Goal: Information Seeking & Learning: Learn about a topic

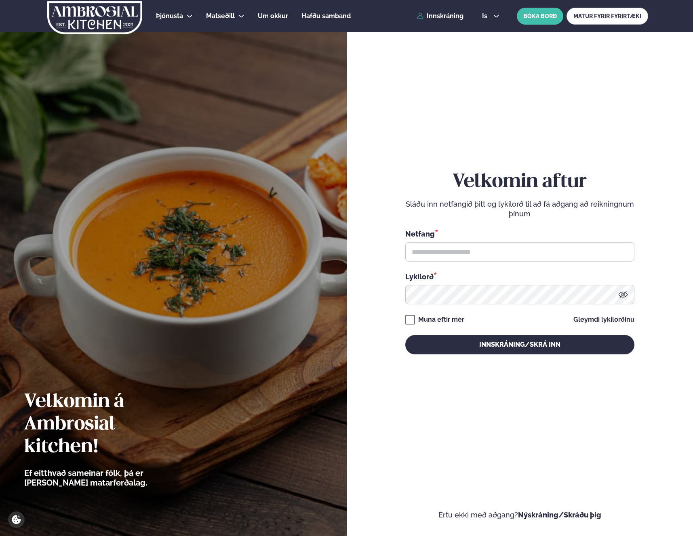
type input "**********"
click at [405, 335] on button "Innskráning/Skrá inn" at bounding box center [519, 344] width 229 height 19
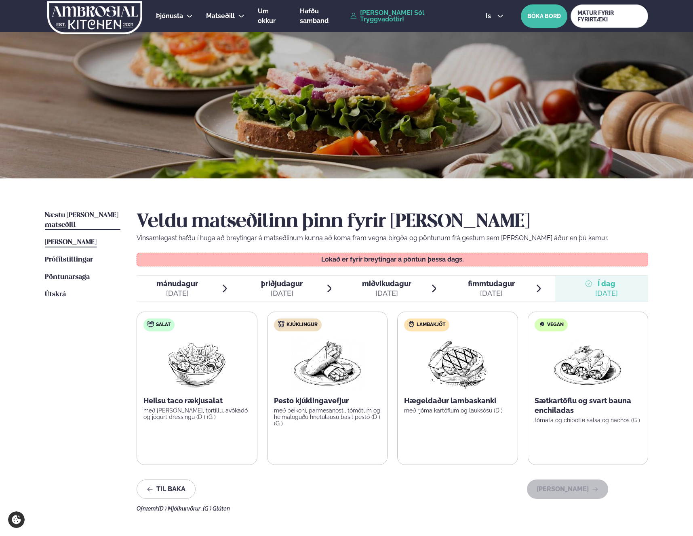
click at [89, 214] on span "Næstu [PERSON_NAME] matseðill" at bounding box center [82, 220] width 74 height 17
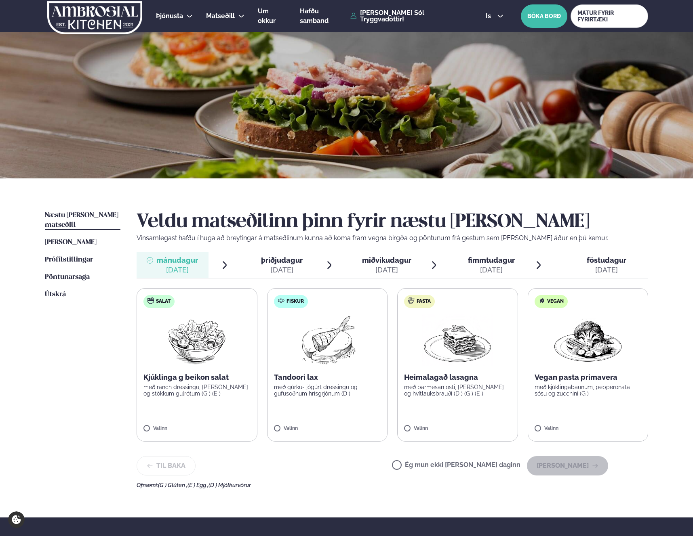
scroll to position [0, 0]
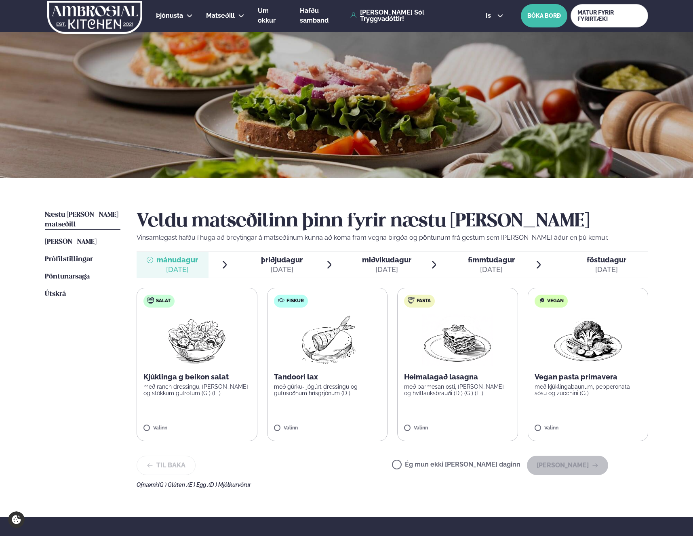
click at [287, 263] on span "þriðjudagur" at bounding box center [282, 260] width 42 height 8
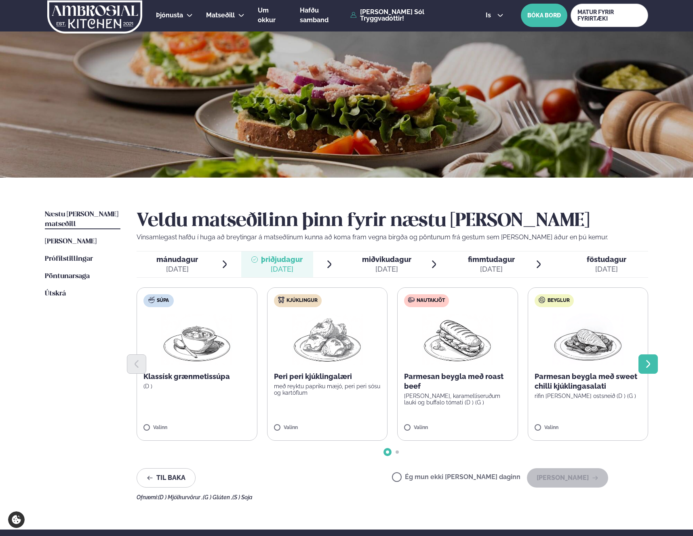
click at [647, 370] on button "Next slide" at bounding box center [647, 364] width 19 height 19
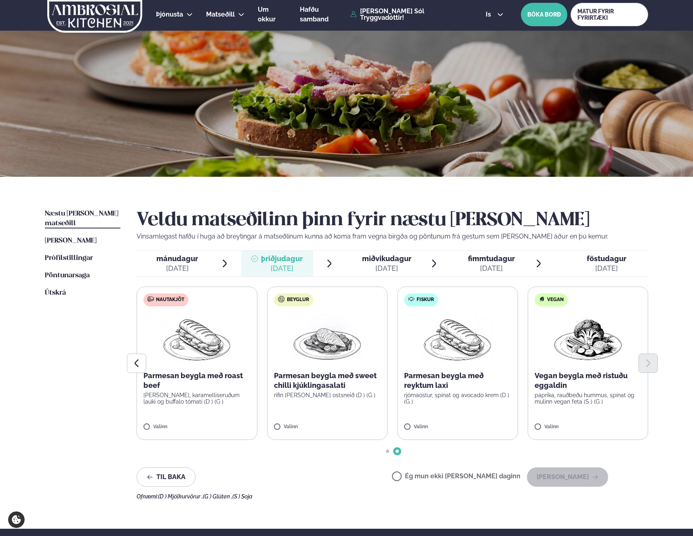
scroll to position [0, 0]
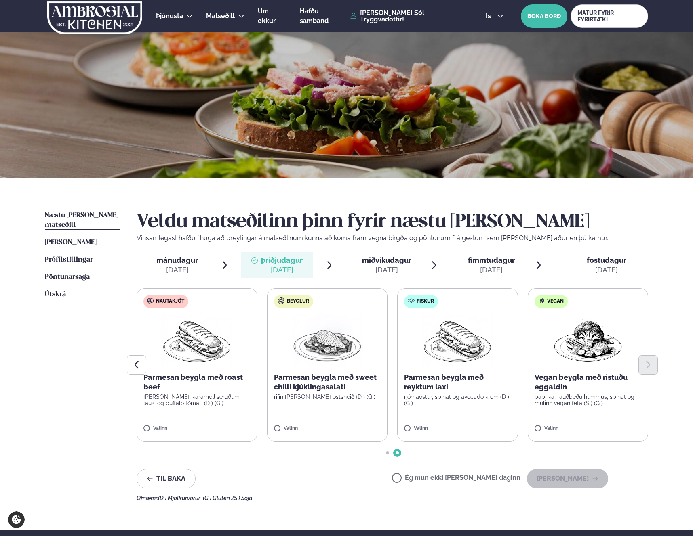
click at [363, 267] on div "[DATE]" at bounding box center [386, 270] width 49 height 10
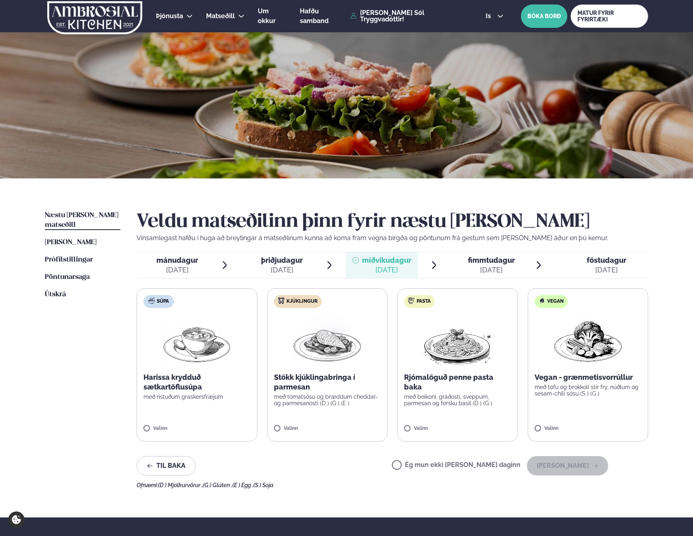
click at [485, 267] on div "[DATE]" at bounding box center [491, 270] width 47 height 10
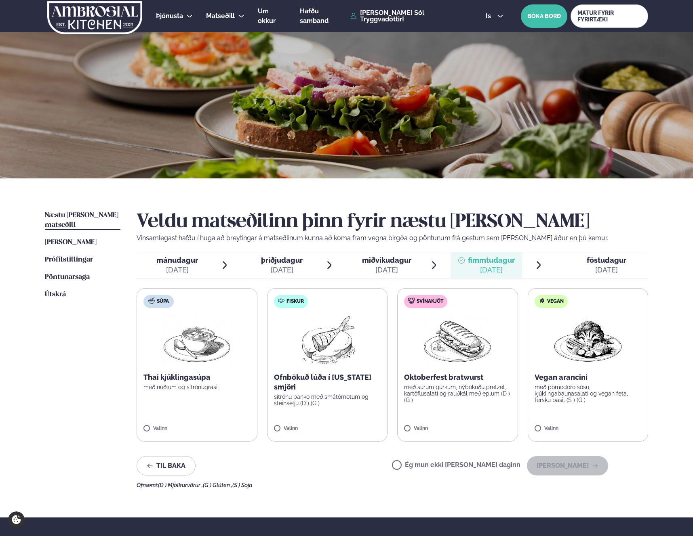
click at [587, 268] on div "[DATE]" at bounding box center [606, 270] width 40 height 10
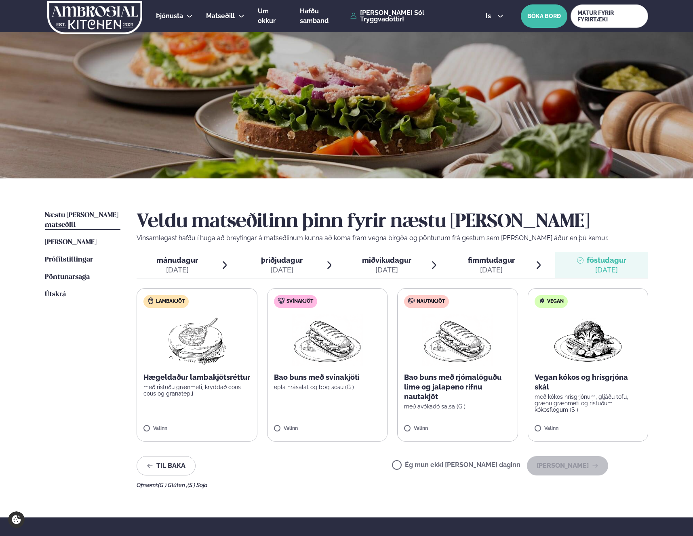
click at [478, 261] on span "fimmtudagur" at bounding box center [491, 260] width 47 height 8
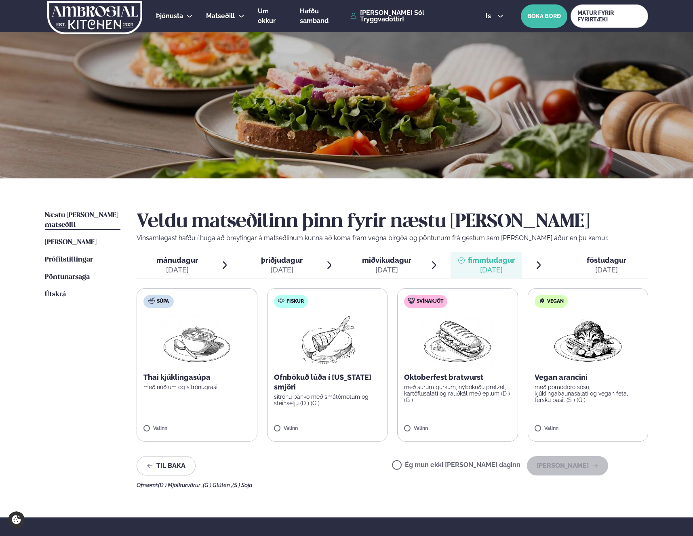
click at [171, 269] on div "[DATE]" at bounding box center [177, 270] width 42 height 10
